Goal: Navigation & Orientation: Find specific page/section

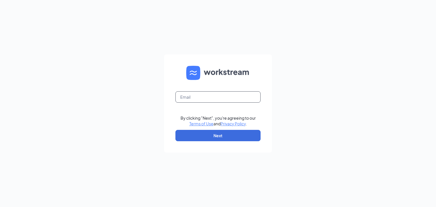
click at [216, 101] on input "text" at bounding box center [217, 96] width 85 height 11
type input "ihop4021@gmail.com"
click at [215, 136] on button "Next" at bounding box center [217, 135] width 85 height 11
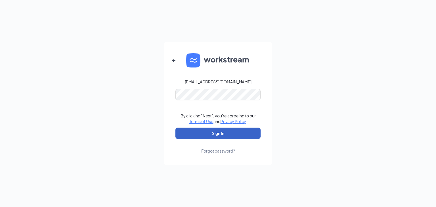
click at [213, 131] on button "Sign In" at bounding box center [217, 133] width 85 height 11
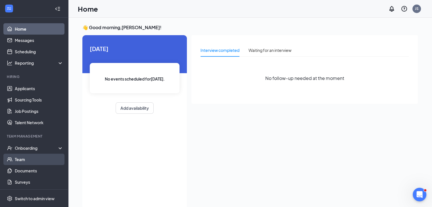
click at [15, 160] on link "Team" at bounding box center [39, 159] width 49 height 11
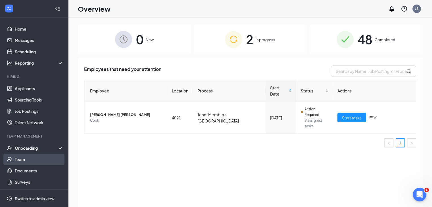
click at [22, 159] on link "Team" at bounding box center [39, 159] width 49 height 11
